Goal: Check status: Check status

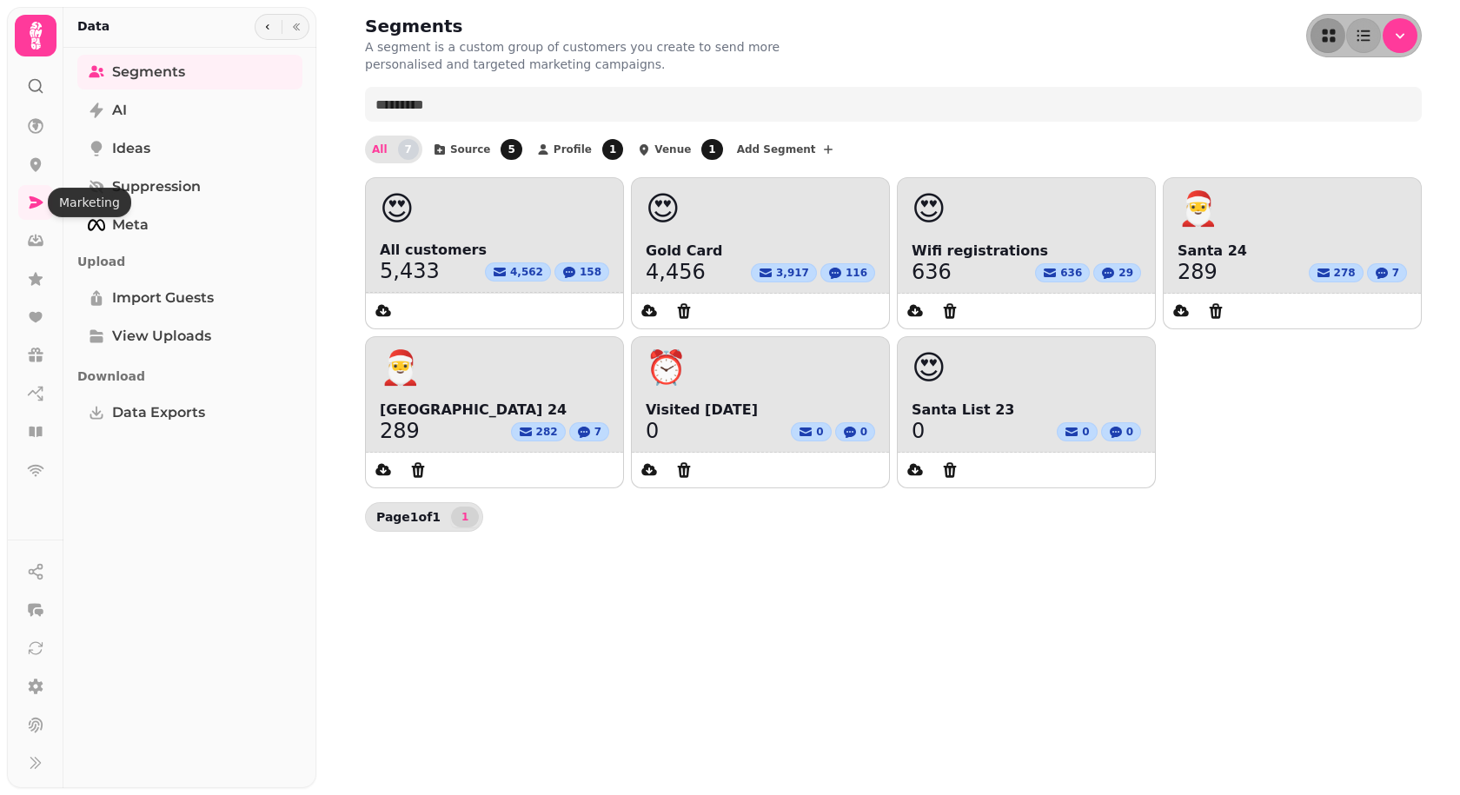
click at [26, 96] on div at bounding box center [35, 78] width 31 height 45
click at [26, 92] on div at bounding box center [35, 78] width 31 height 45
click at [37, 86] on icon at bounding box center [35, 85] width 17 height 17
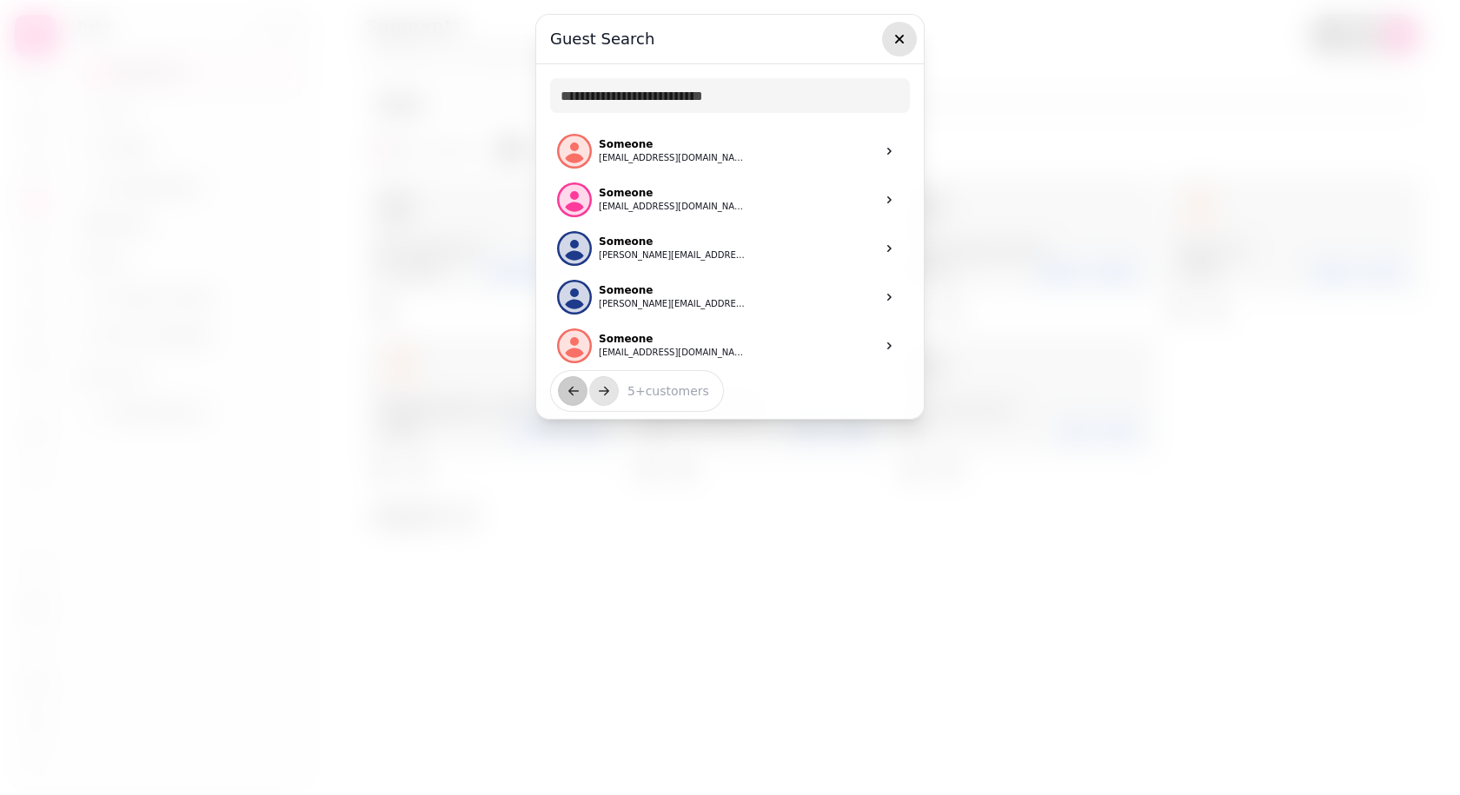
click at [893, 43] on icon "button" at bounding box center [898, 38] width 17 height 17
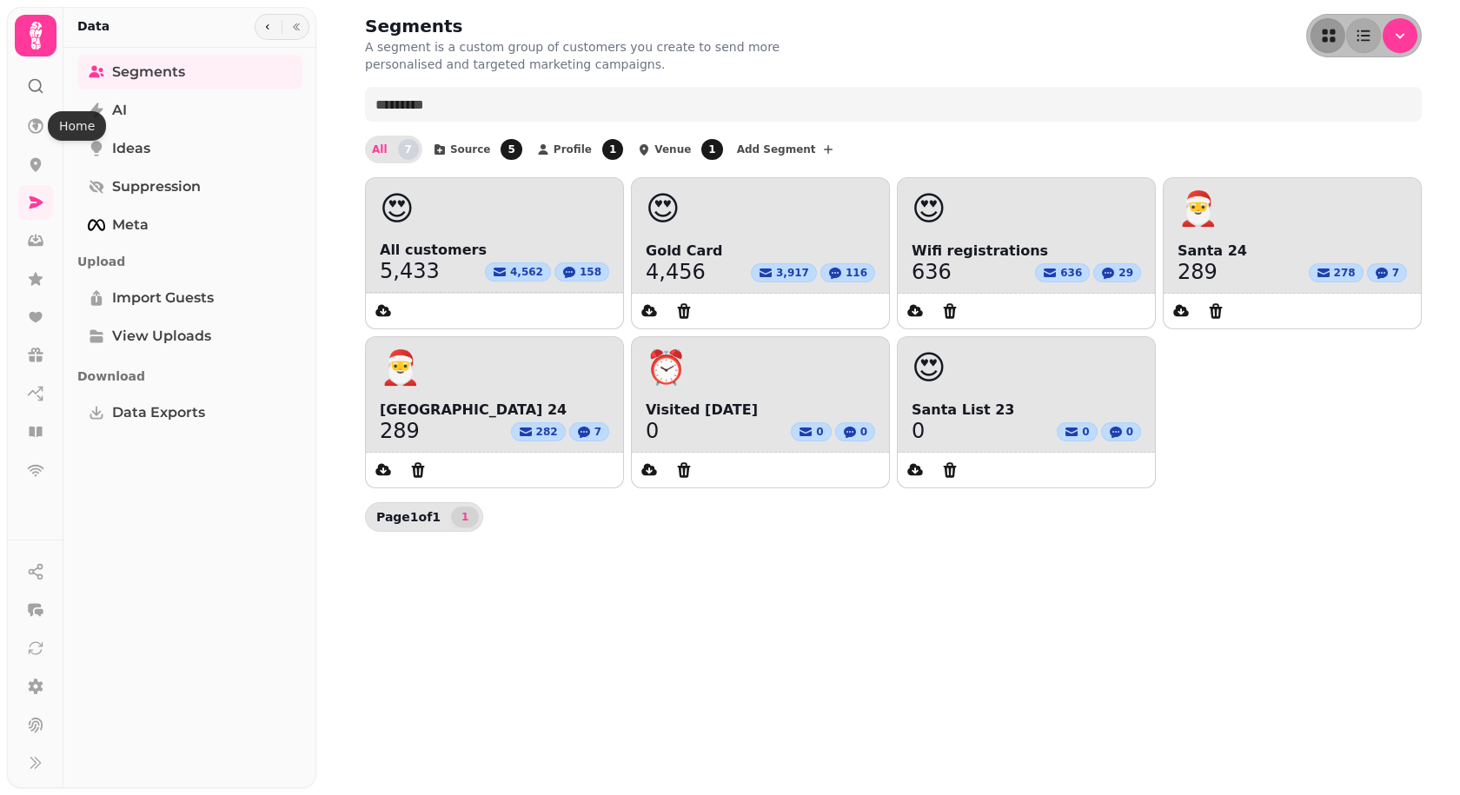
click at [36, 91] on circle at bounding box center [35, 85] width 11 height 11
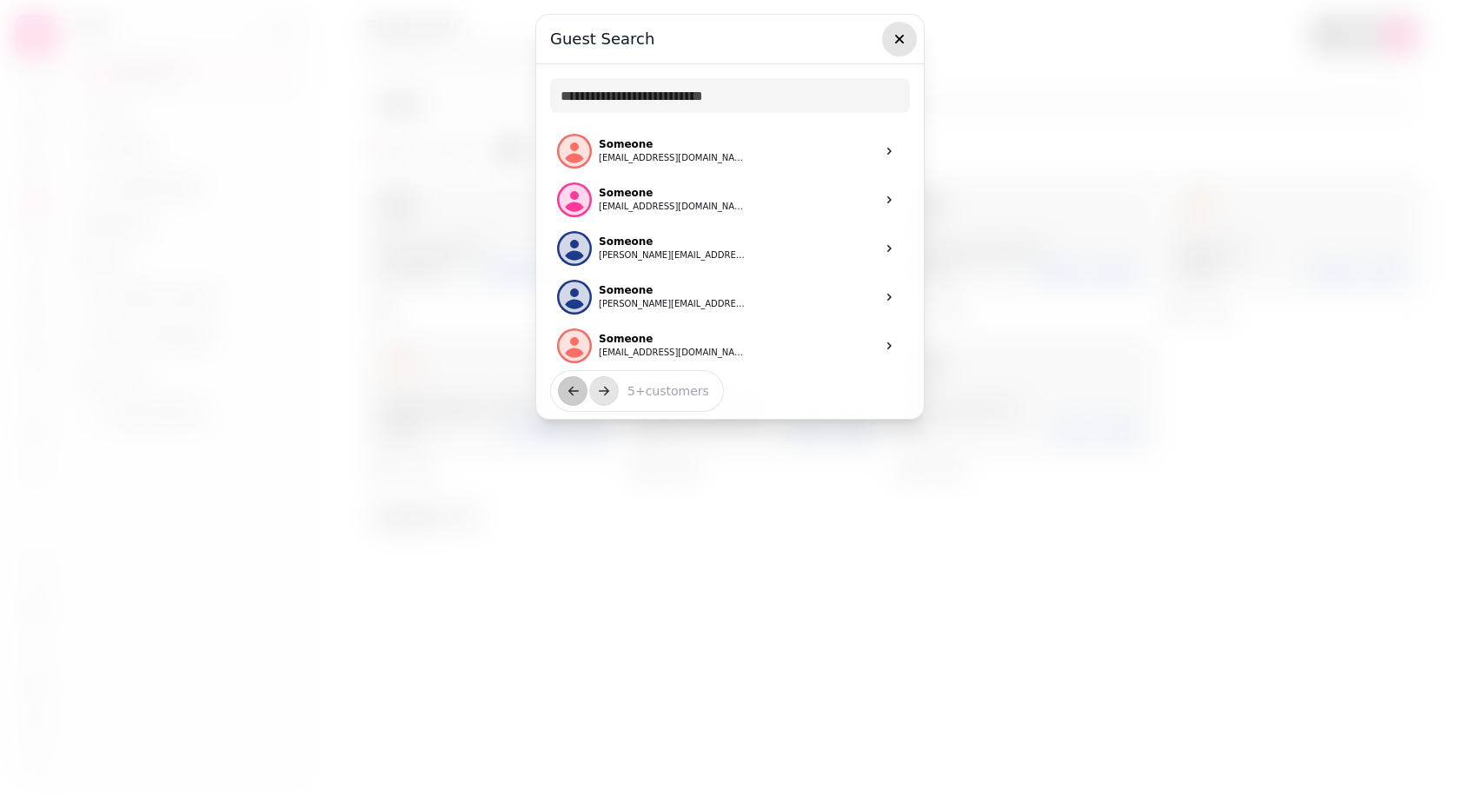
click at [897, 42] on icon "button" at bounding box center [899, 39] width 9 height 9
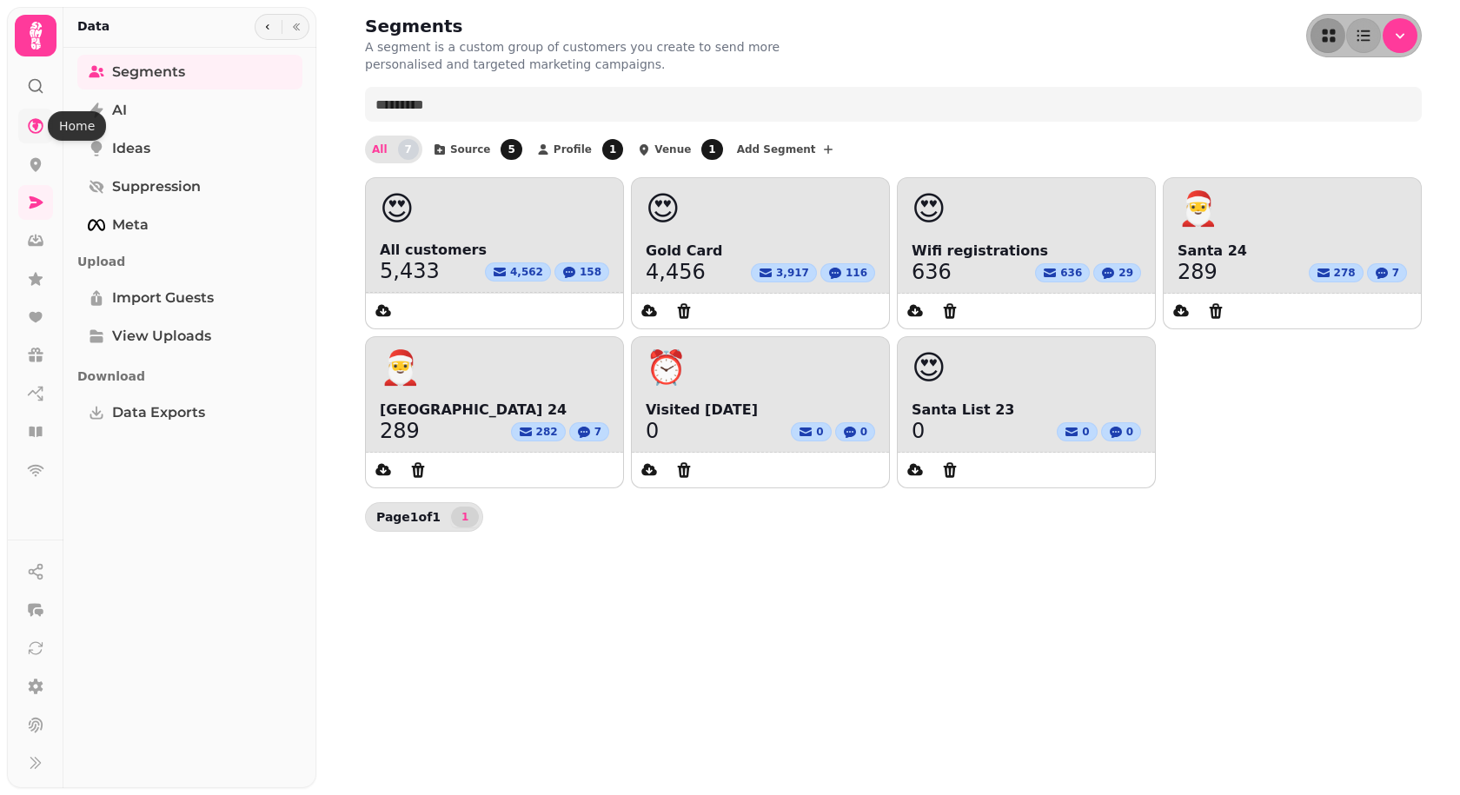
click at [34, 129] on icon at bounding box center [35, 125] width 17 height 17
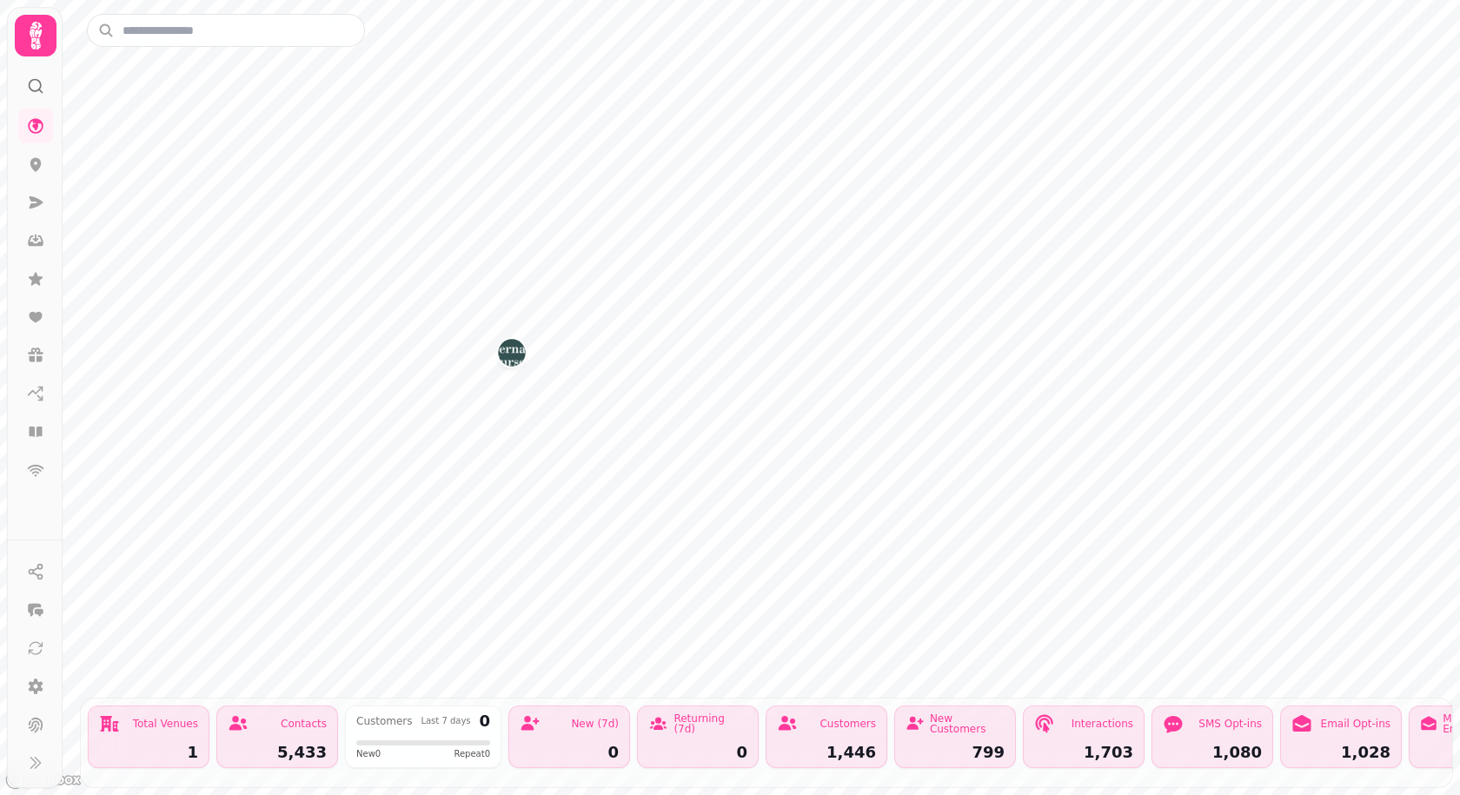
click at [837, 745] on div "1,446" at bounding box center [826, 753] width 99 height 16
click at [702, 721] on div "Returning (7d) 0" at bounding box center [698, 736] width 122 height 63
click at [525, 698] on div "Total Venues 1 Contacts 5,433 Customers Last 7 days 0 New 0 Repeat 0 New (7d) 0…" at bounding box center [766, 742] width 1371 height 89
click at [408, 722] on div "Customers Last 7 days 0 New 0 Repeat 0" at bounding box center [423, 736] width 156 height 63
click at [43, 392] on icon at bounding box center [35, 393] width 17 height 17
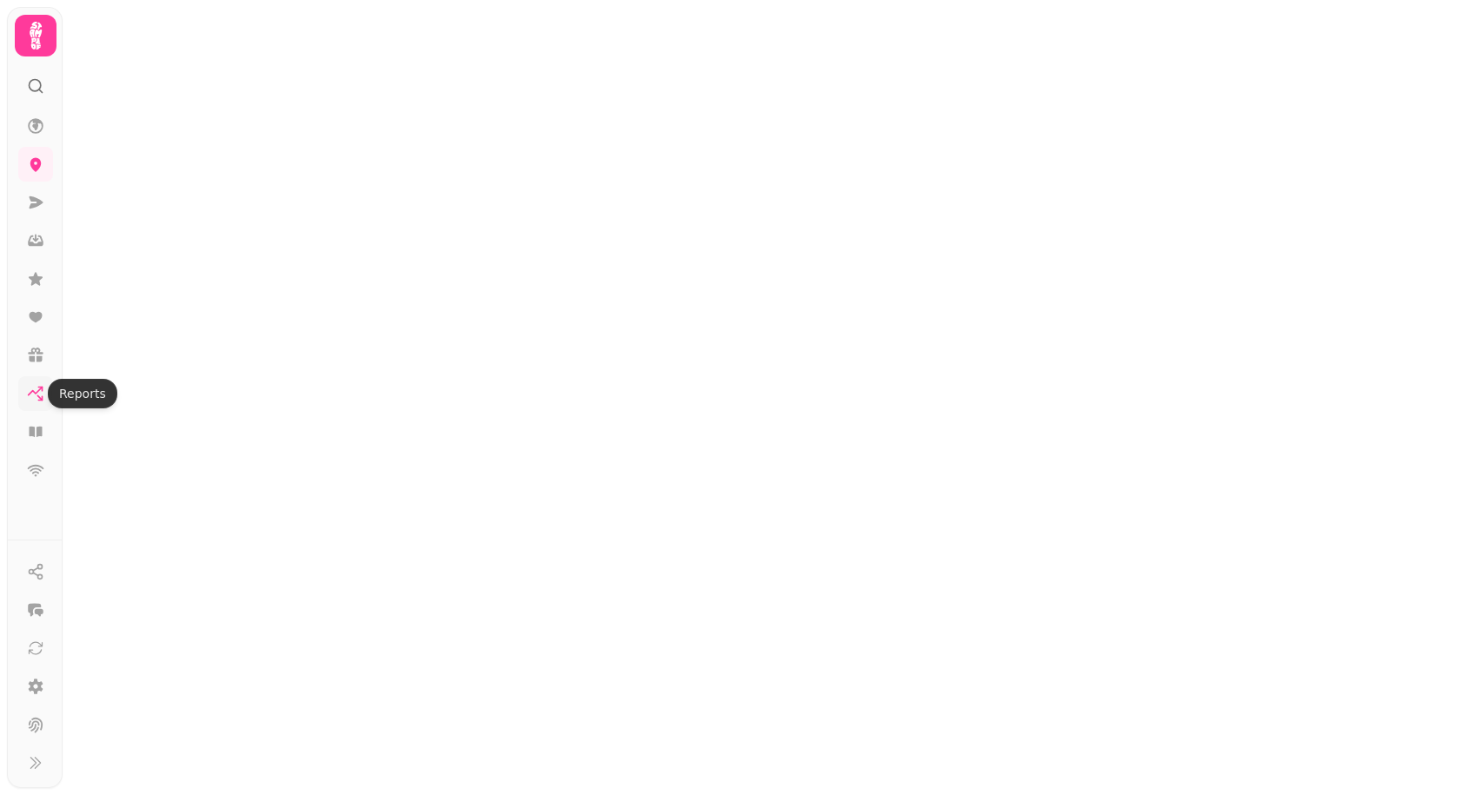
select select "**"
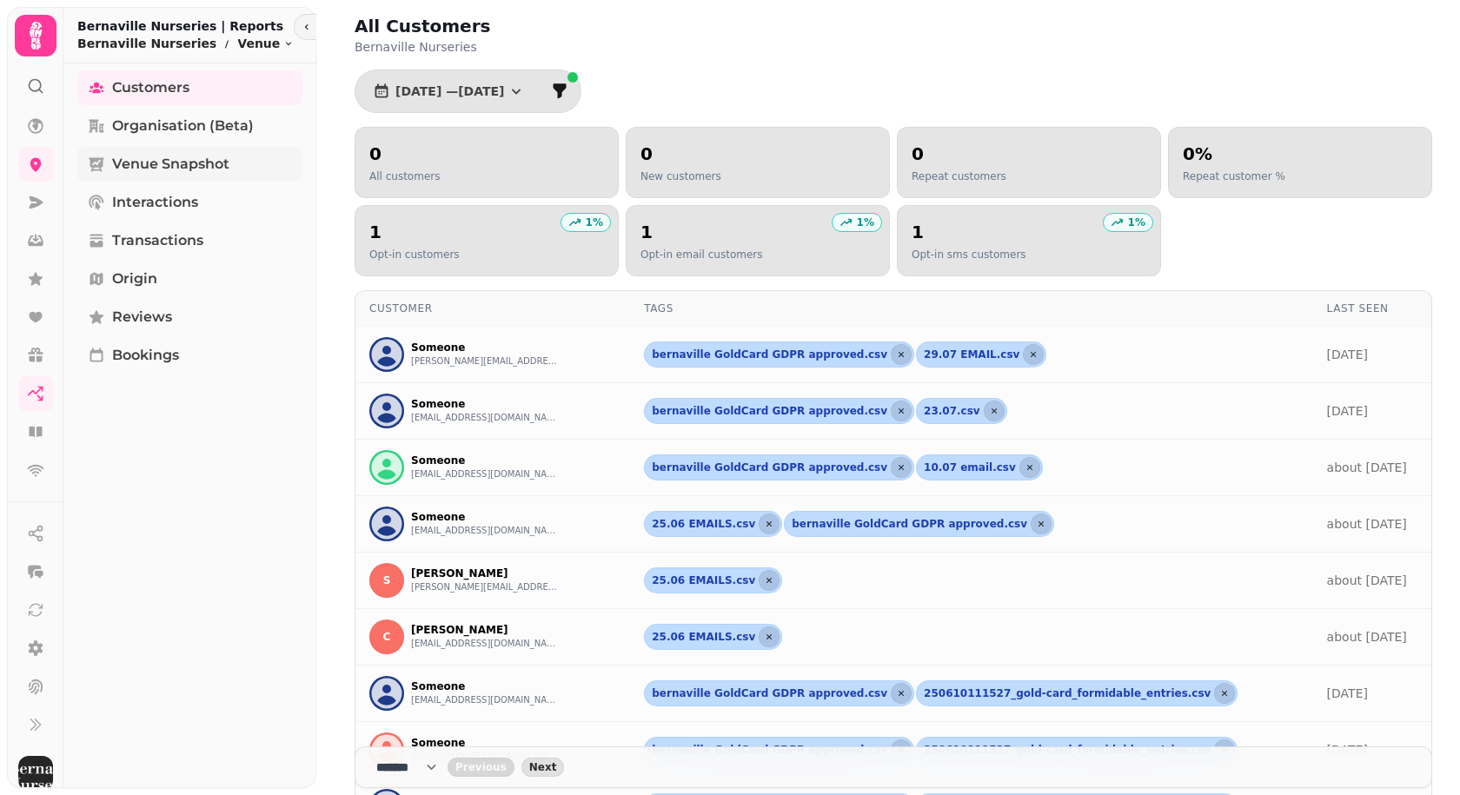
click at [209, 170] on span "Venue Snapshot" at bounding box center [170, 164] width 117 height 21
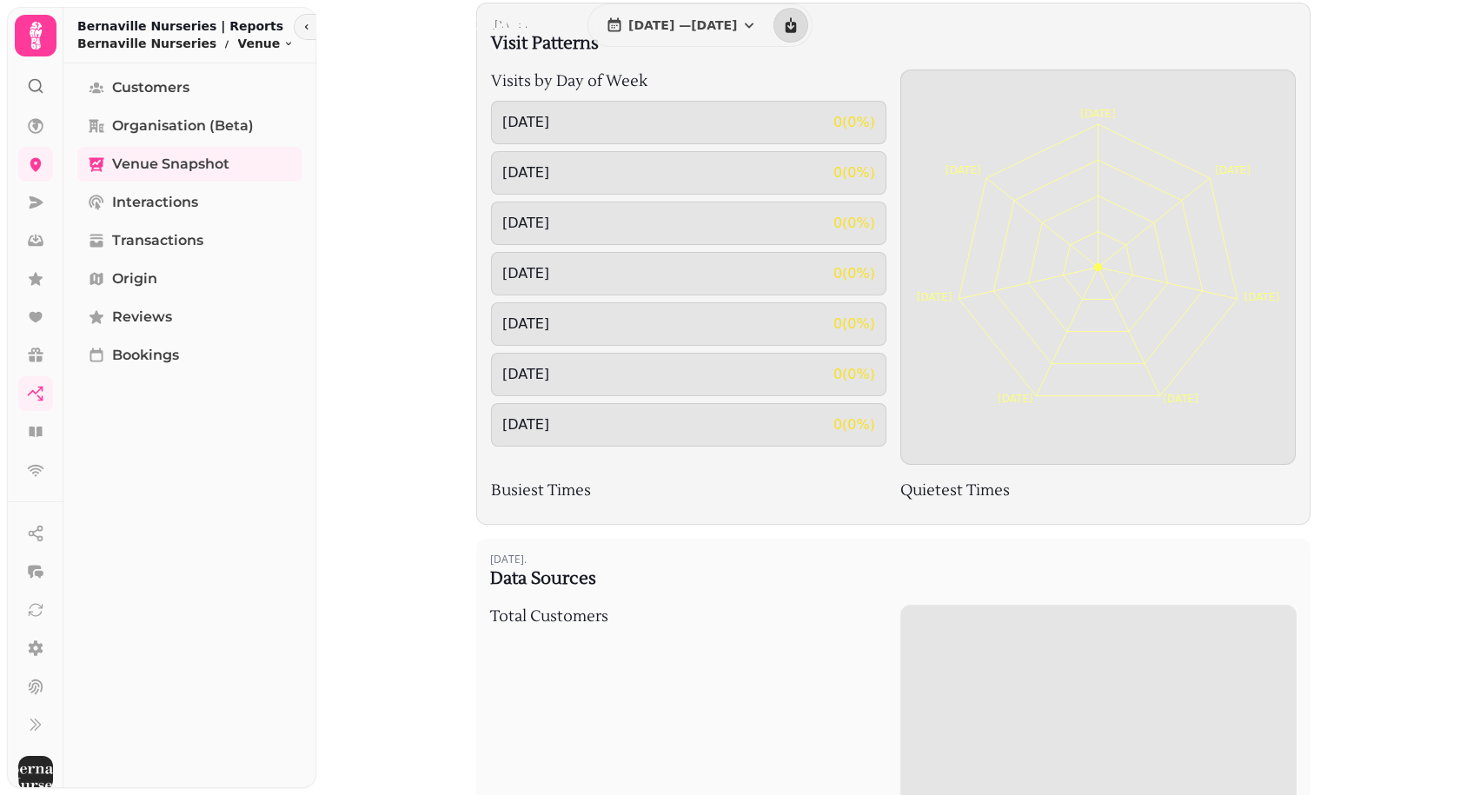
scroll to position [434, 0]
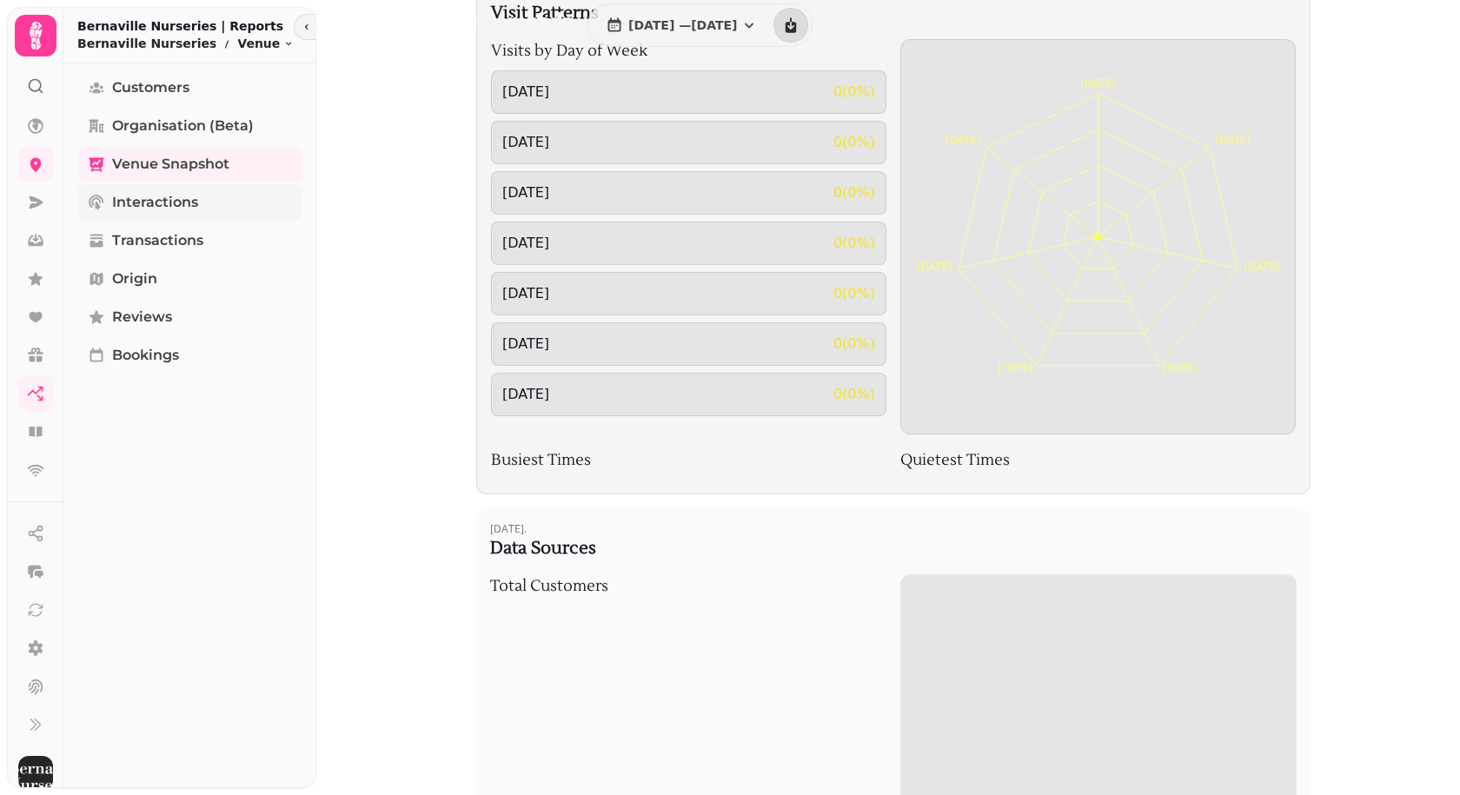
click at [182, 217] on link "Interactions" at bounding box center [189, 202] width 225 height 35
select select "**"
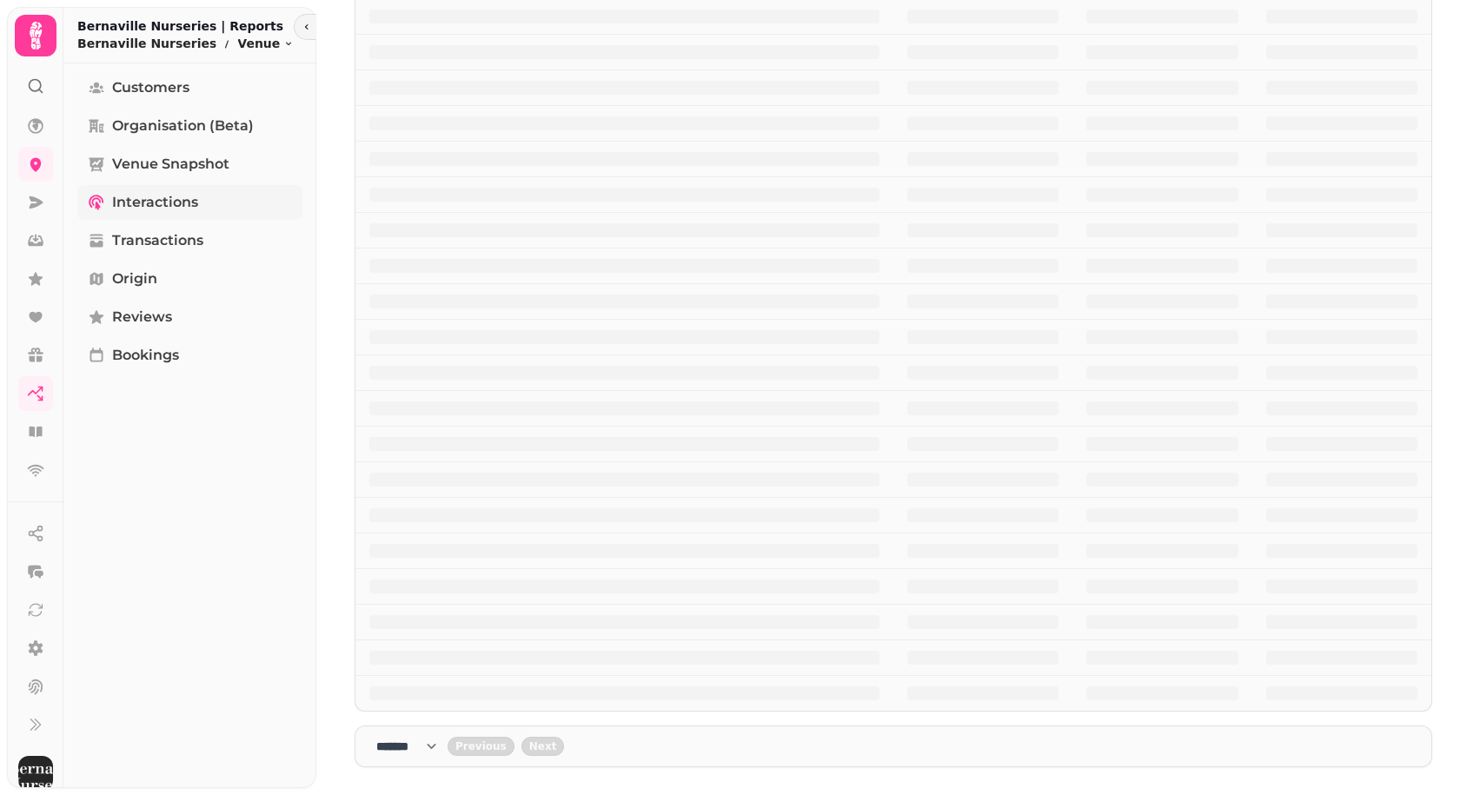
scroll to position [320, 0]
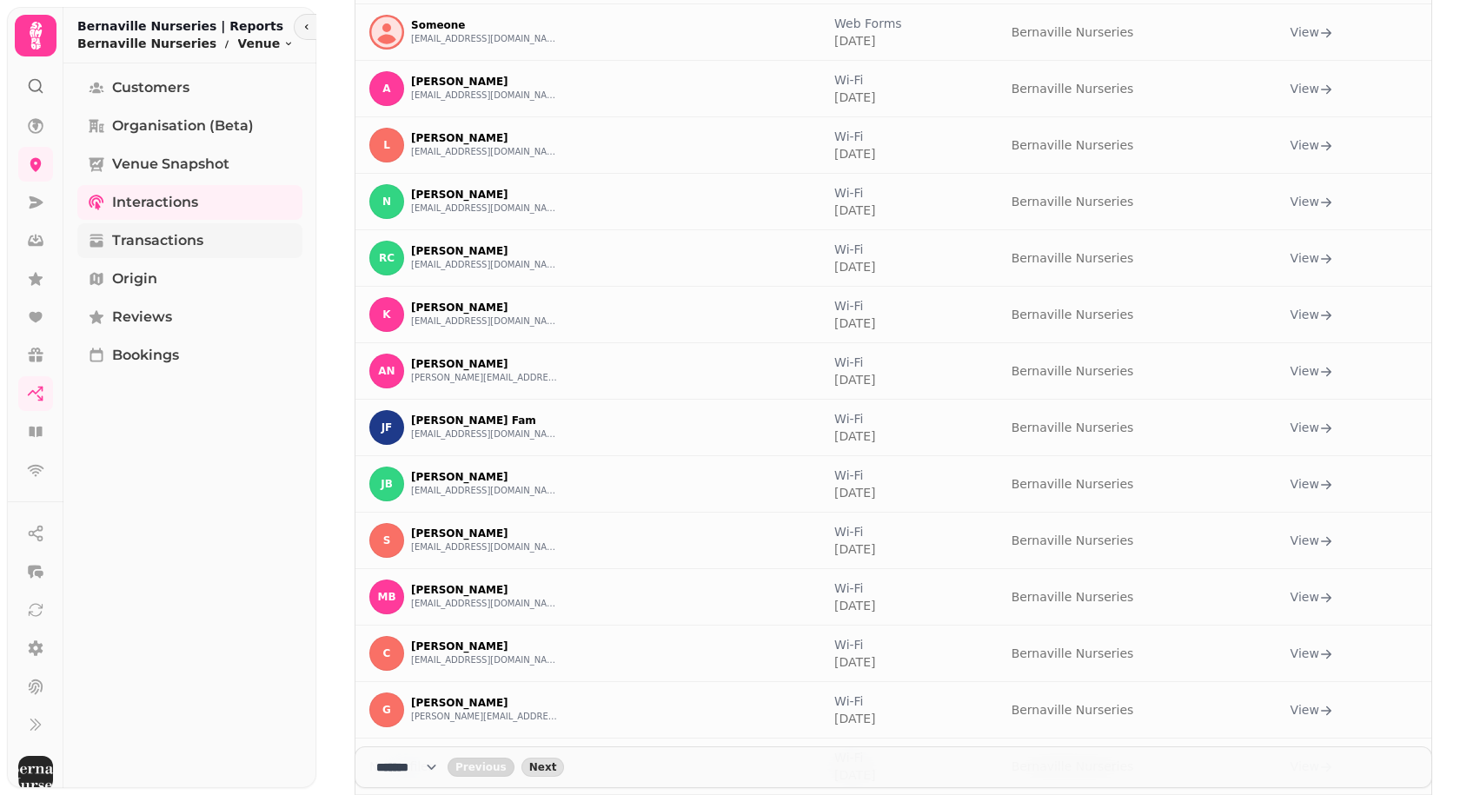
click at [202, 250] on span "Transactions" at bounding box center [157, 240] width 91 height 21
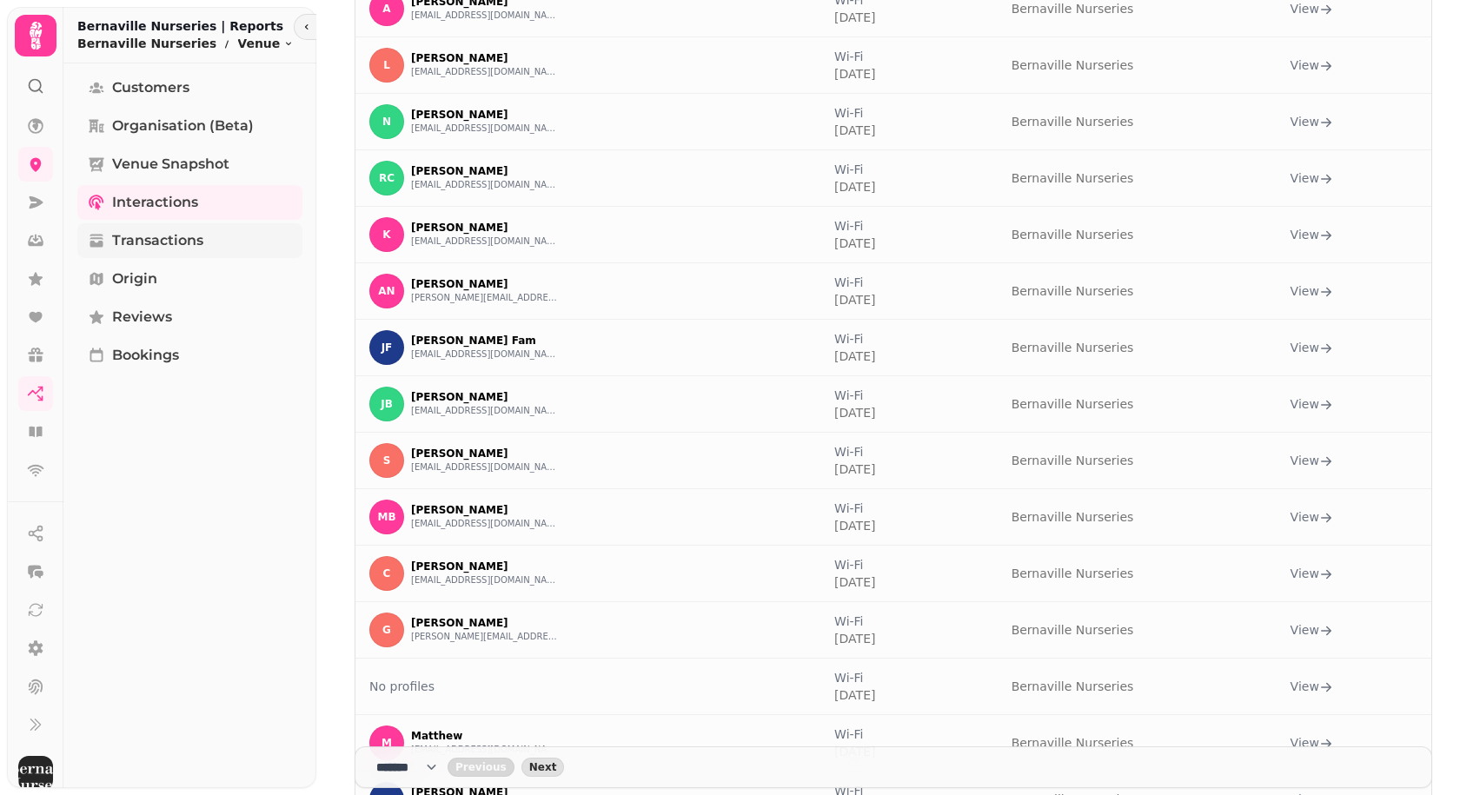
select select "**"
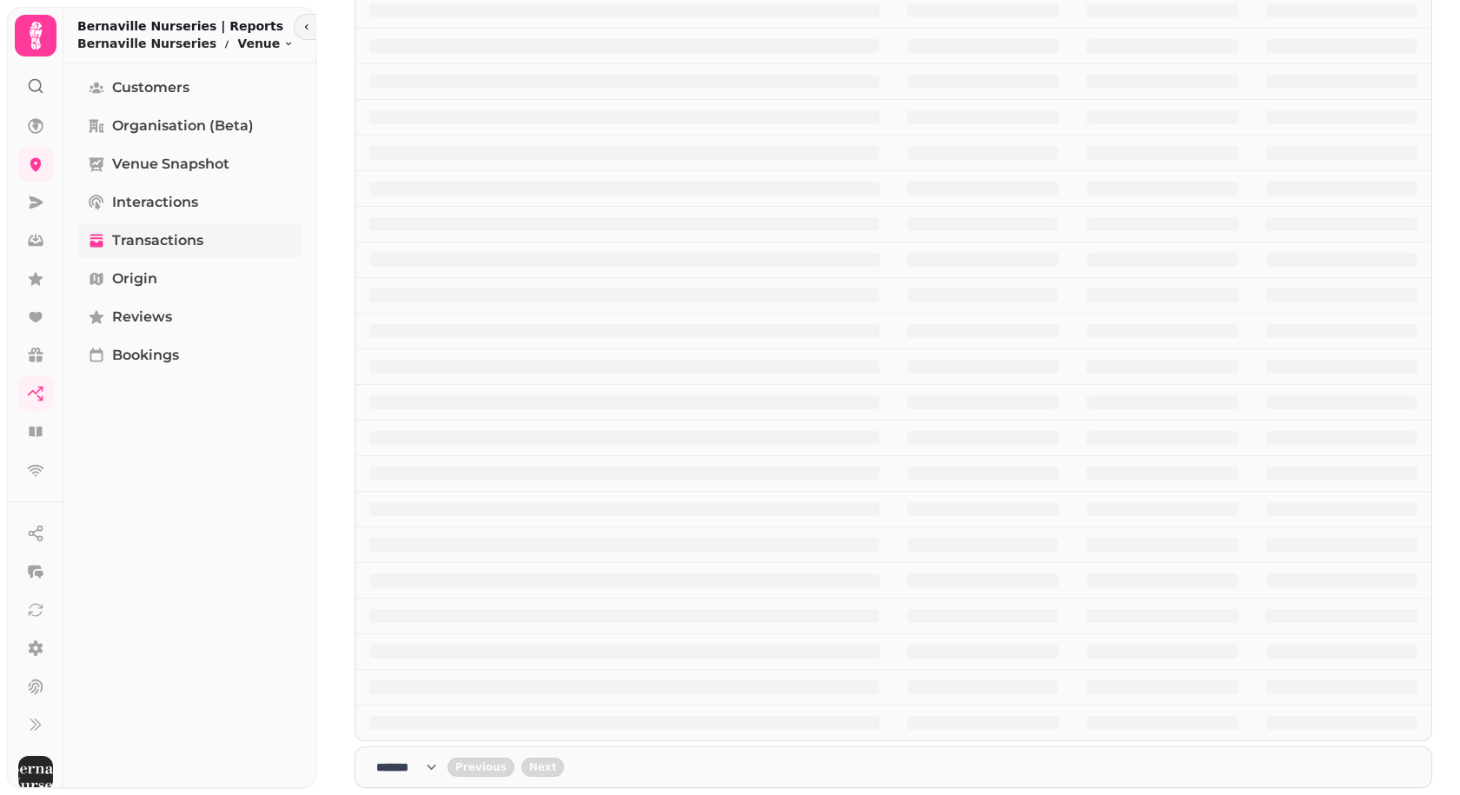
scroll to position [0, 0]
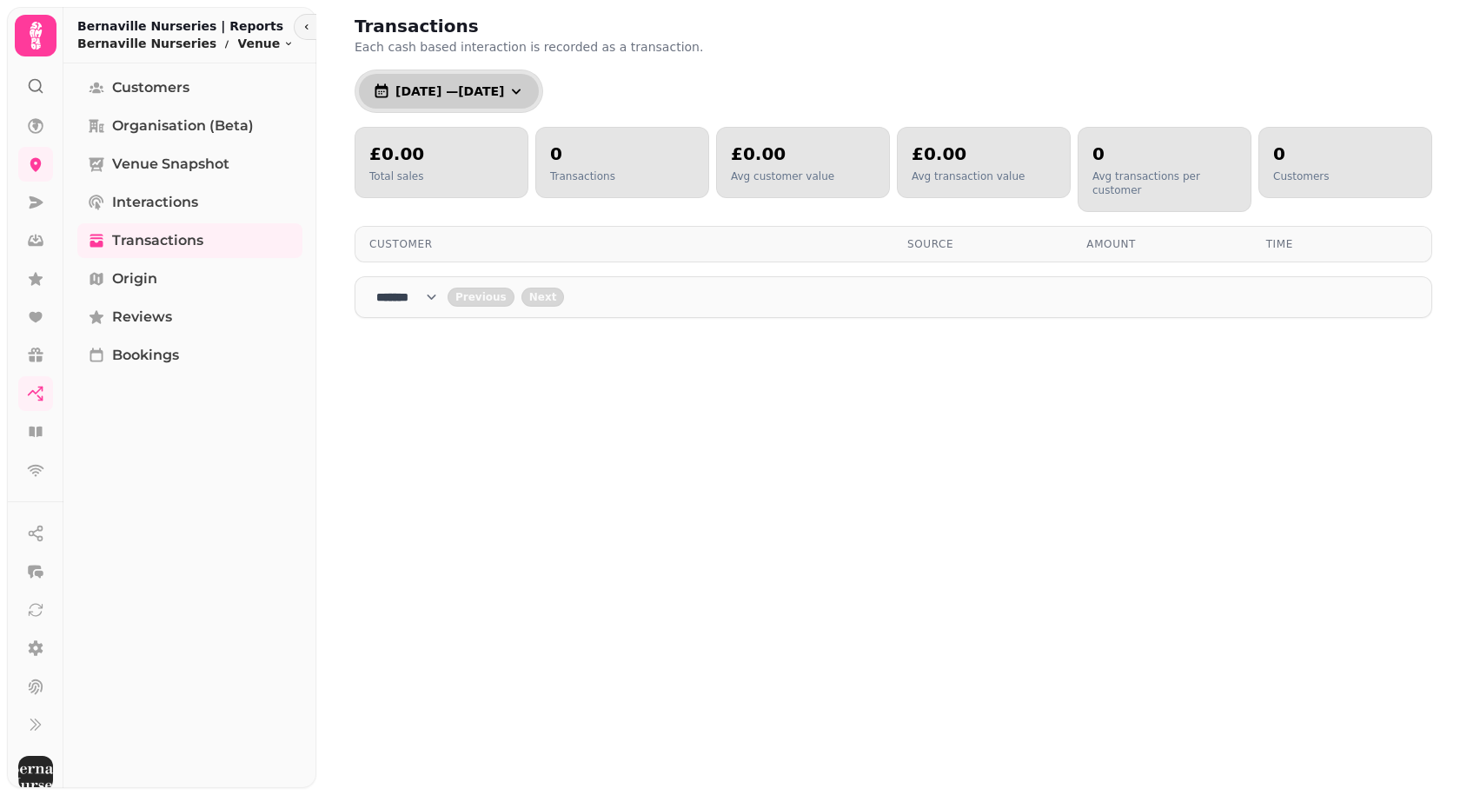
click at [520, 101] on button "[DATE] — [DATE]" at bounding box center [449, 91] width 180 height 35
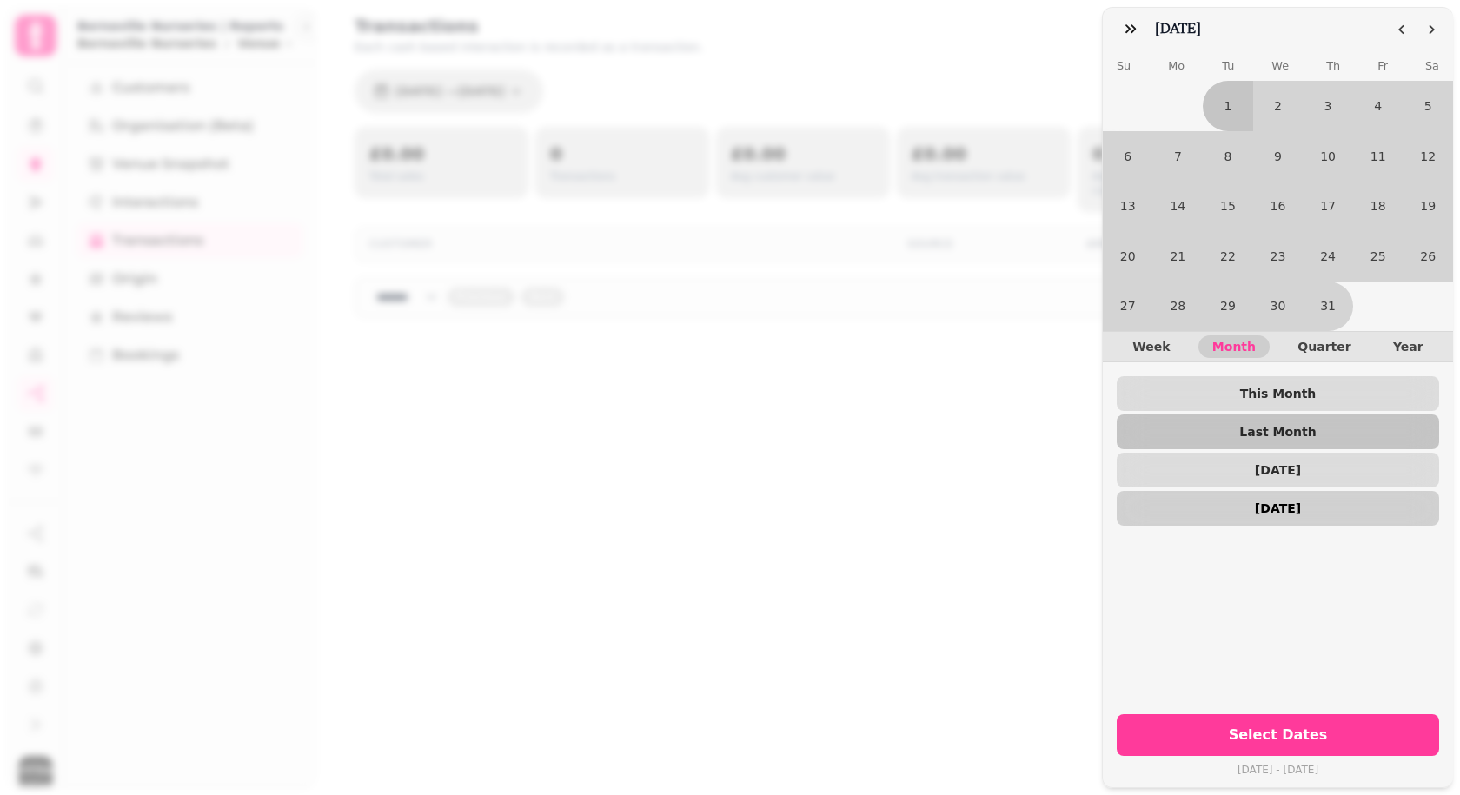
click at [1301, 502] on span "[DATE]" at bounding box center [1277, 508] width 295 height 12
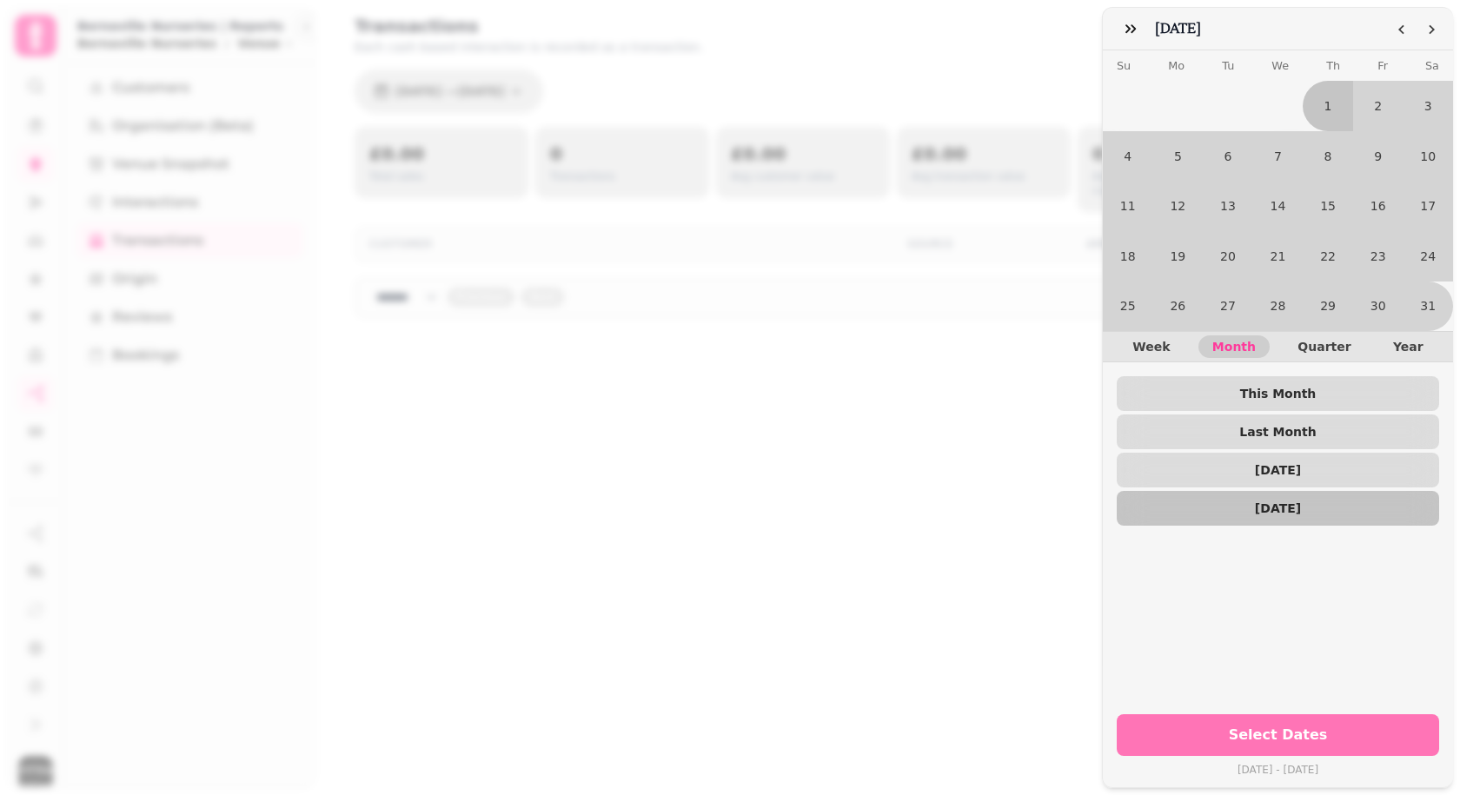
click at [1276, 728] on span "Select Dates" at bounding box center [1277, 735] width 281 height 14
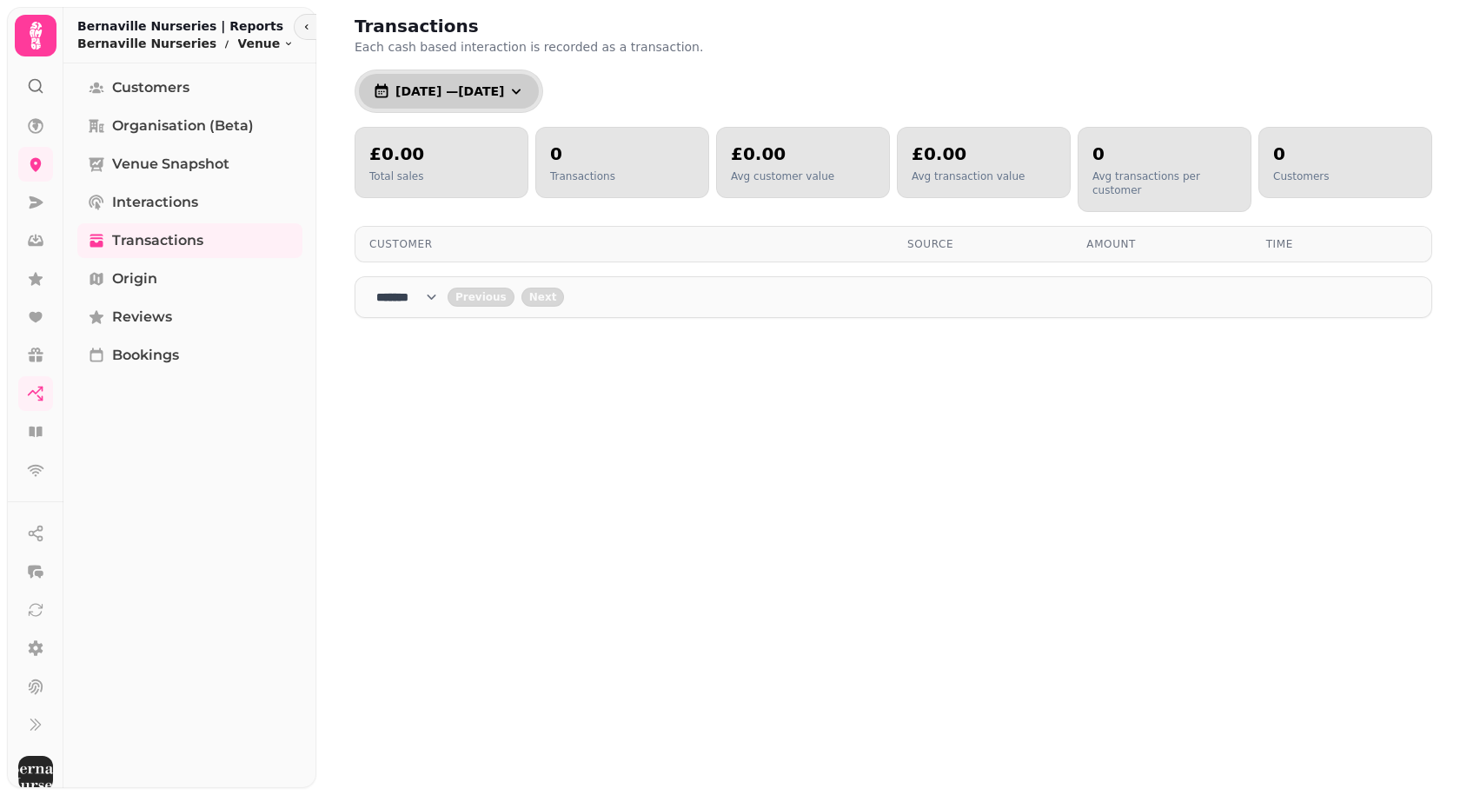
click at [478, 97] on span "[DATE] — [DATE]" at bounding box center [449, 91] width 109 height 12
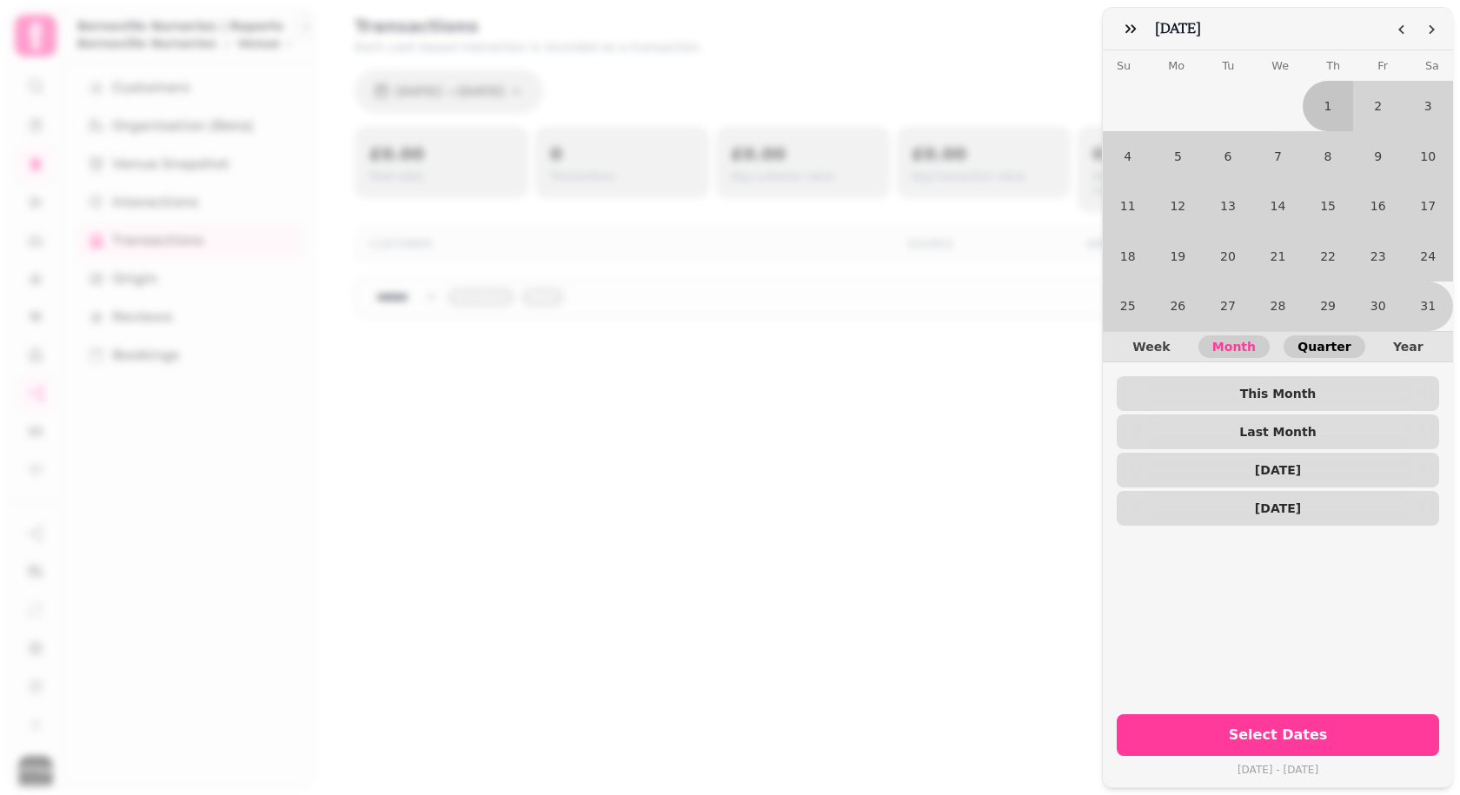
click at [1327, 341] on span "Quarter" at bounding box center [1323, 347] width 53 height 12
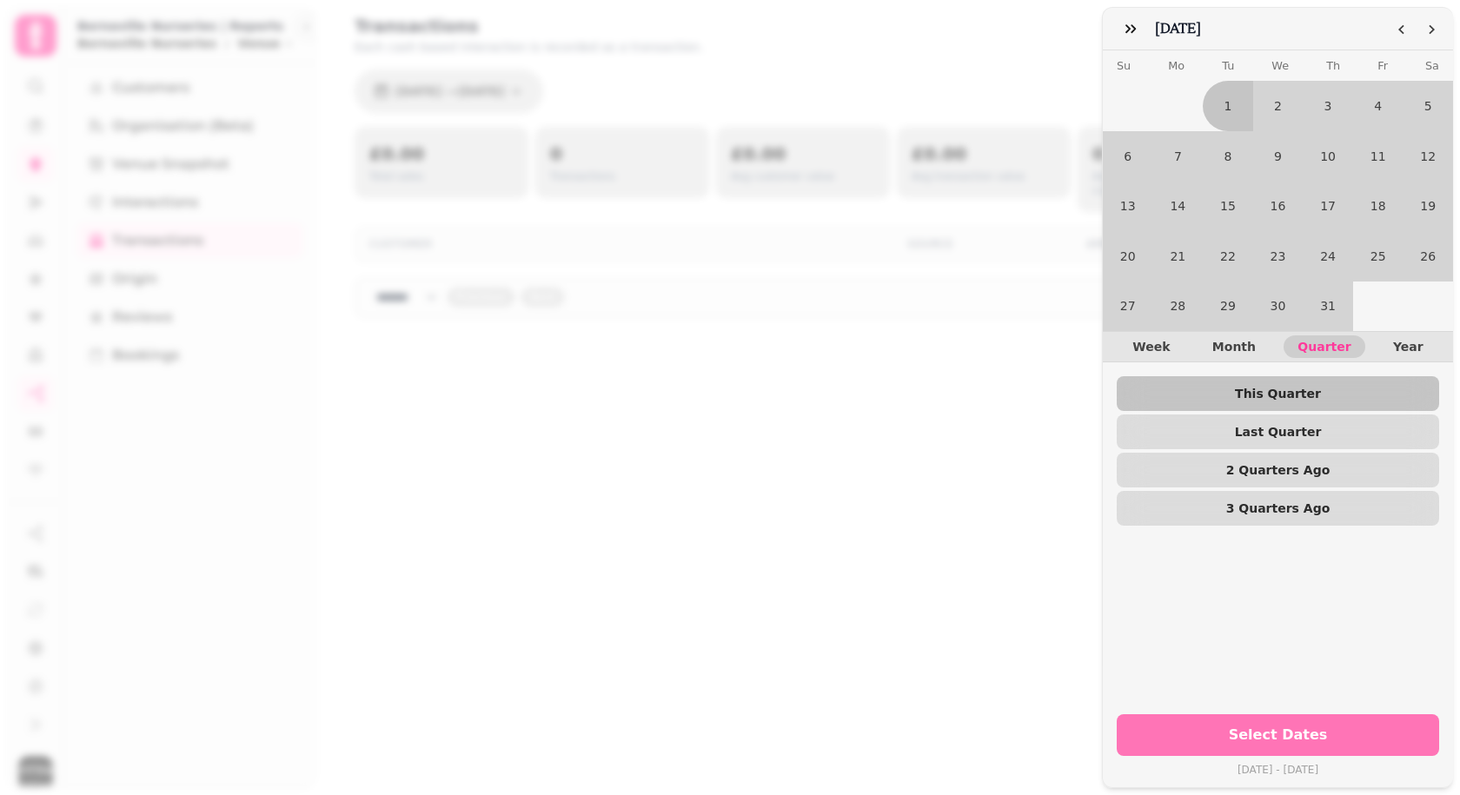
click at [1293, 728] on span "Select Dates" at bounding box center [1277, 735] width 281 height 14
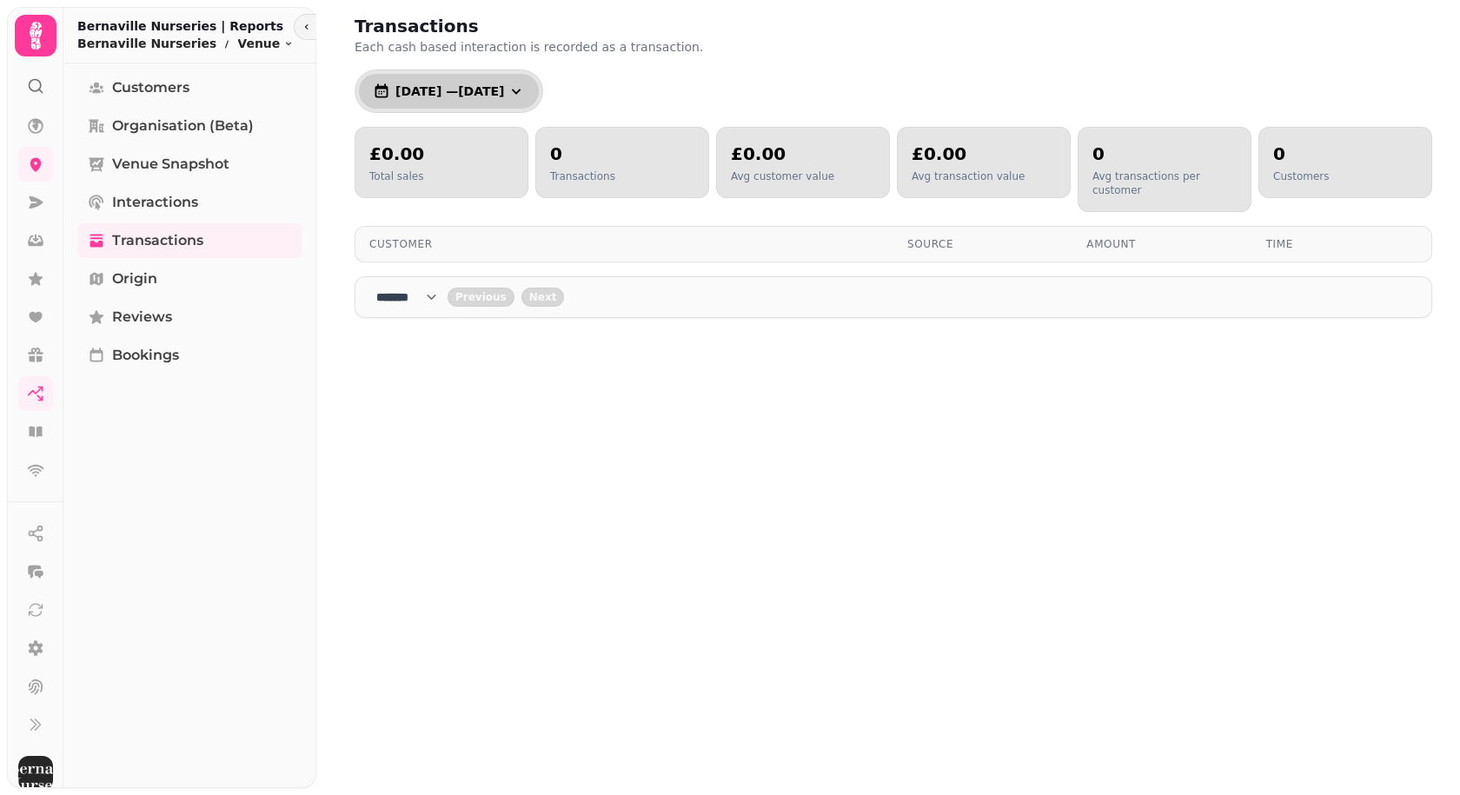
click at [504, 93] on span "[DATE] — [DATE]" at bounding box center [449, 91] width 109 height 12
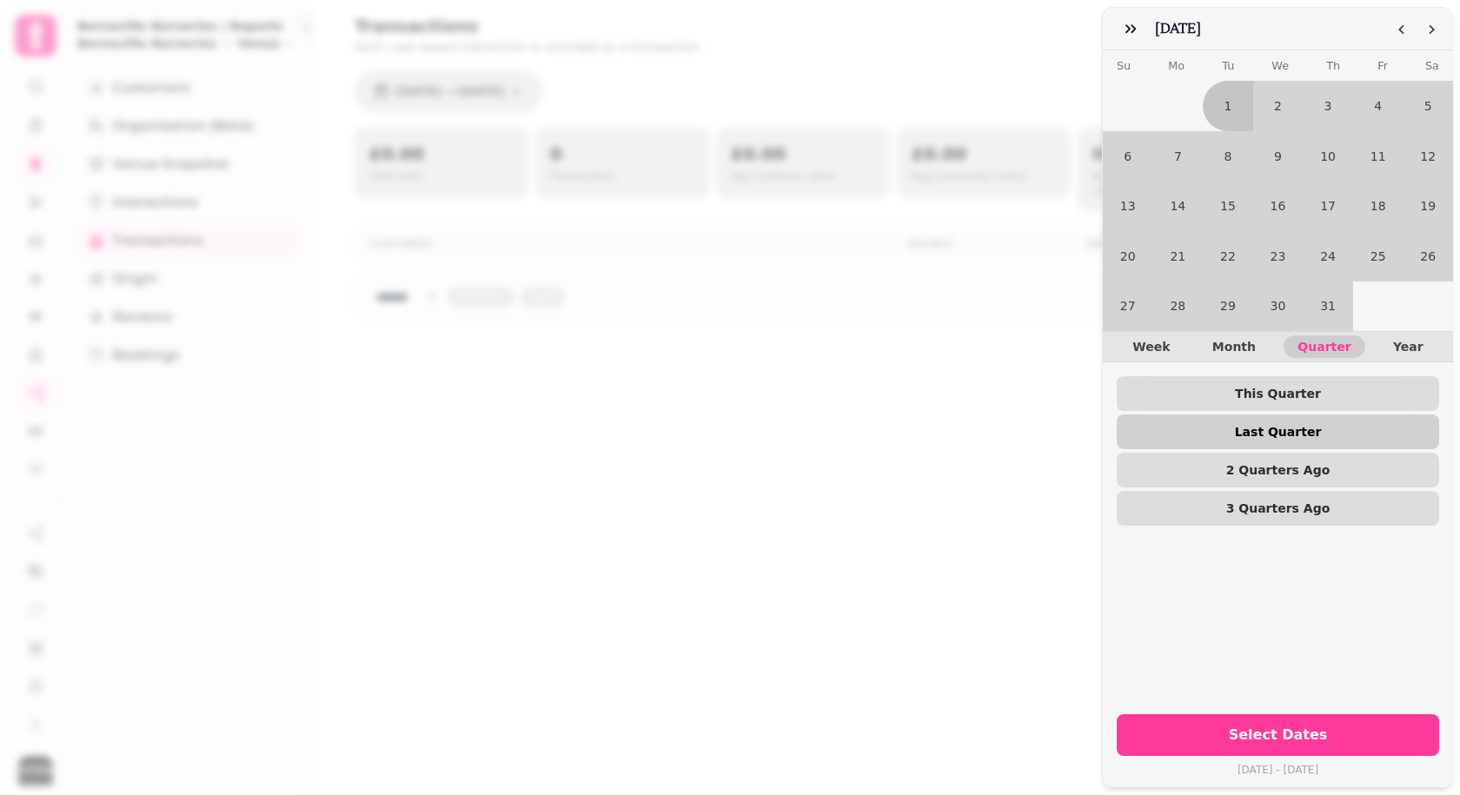
click at [1312, 426] on span "Last Quarter" at bounding box center [1277, 432] width 295 height 12
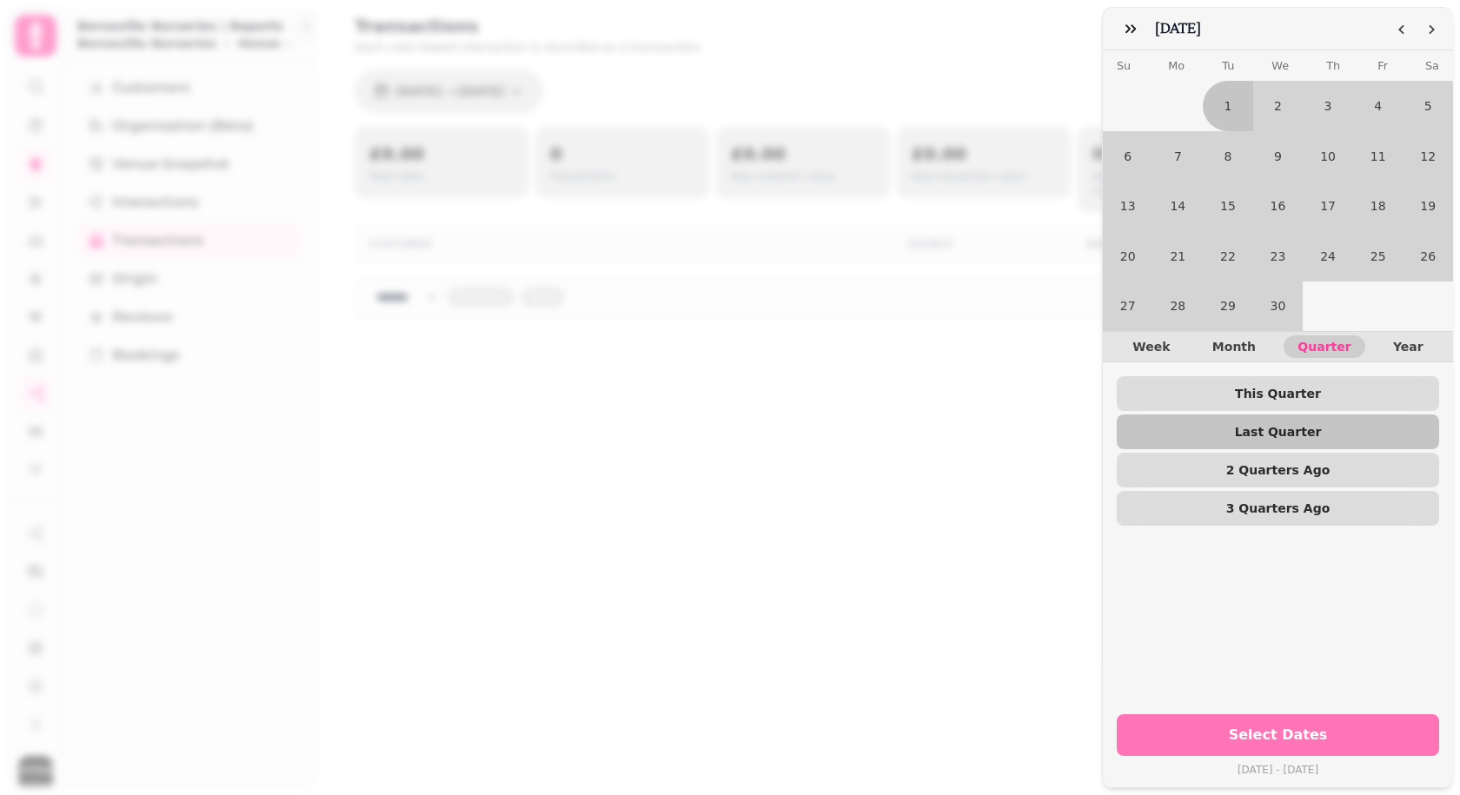
click at [1292, 728] on span "Select Dates" at bounding box center [1277, 735] width 281 height 14
